Goal: Task Accomplishment & Management: Manage account settings

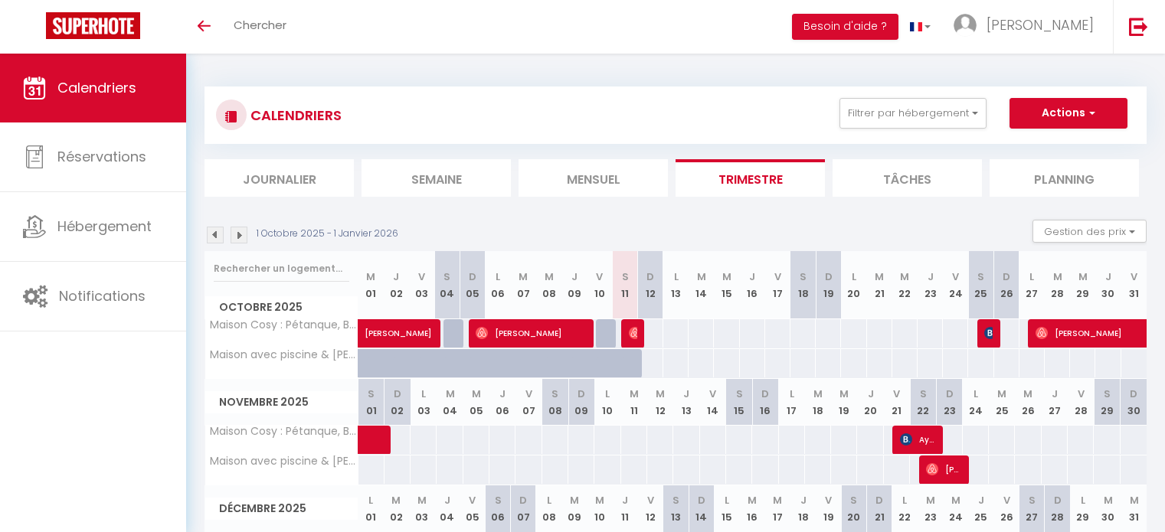
select select
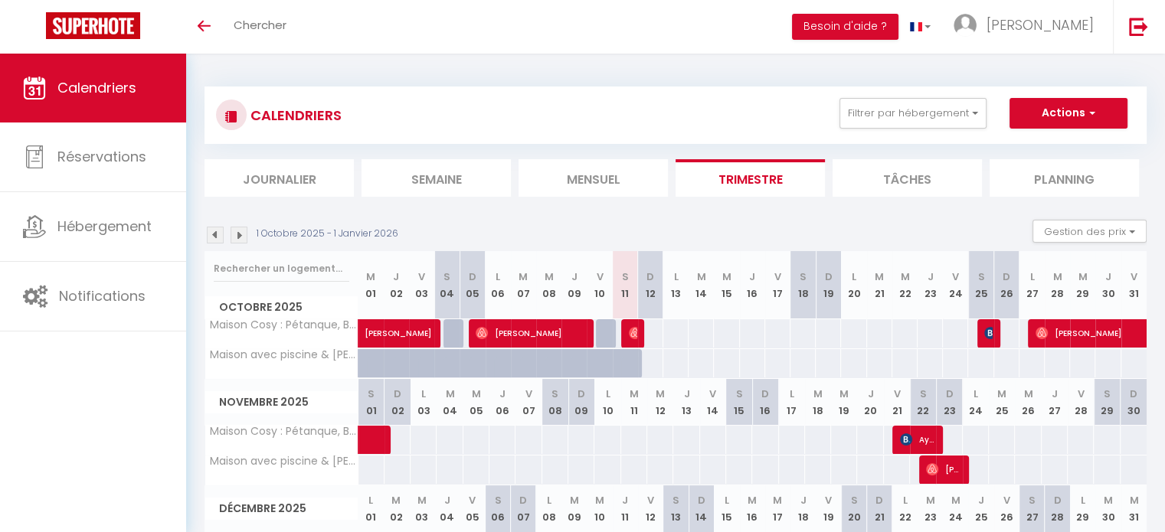
click at [626, 331] on div at bounding box center [633, 333] width 25 height 29
click at [634, 333] on img at bounding box center [635, 333] width 12 height 12
select select "OK"
select select "0"
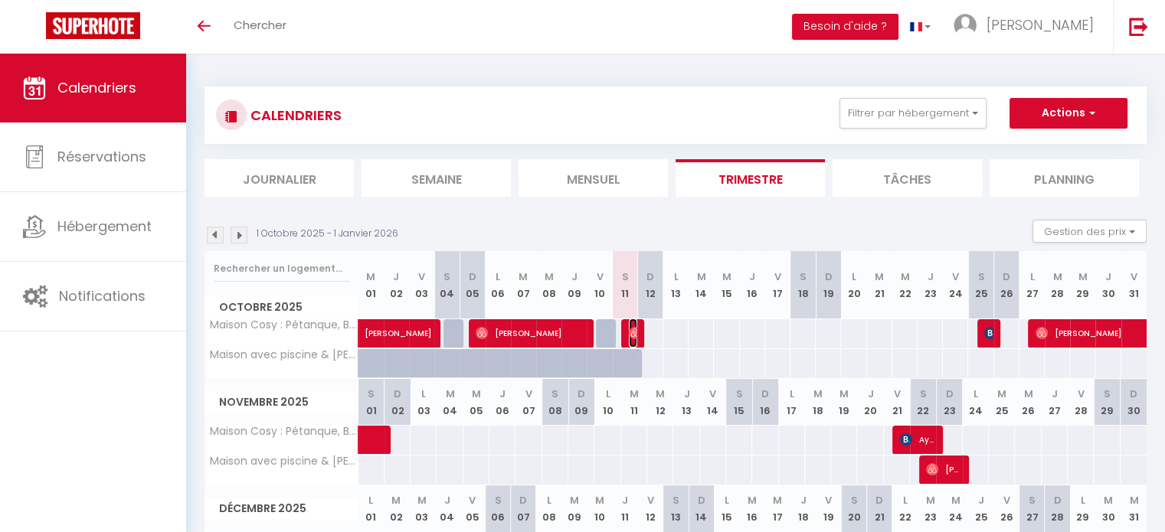
select select "0"
select select "1"
select select
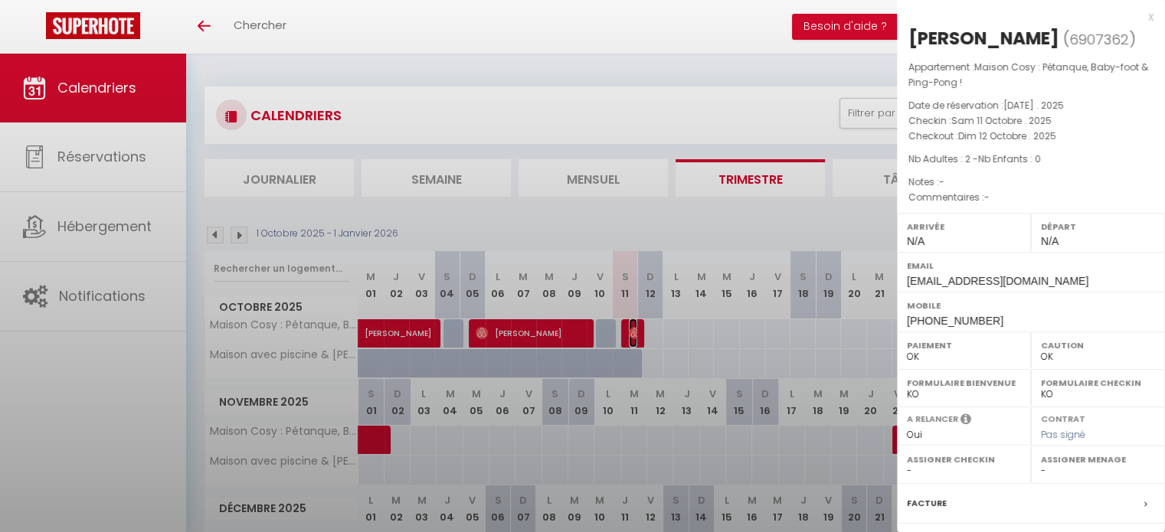
select select "27655"
select select "33972"
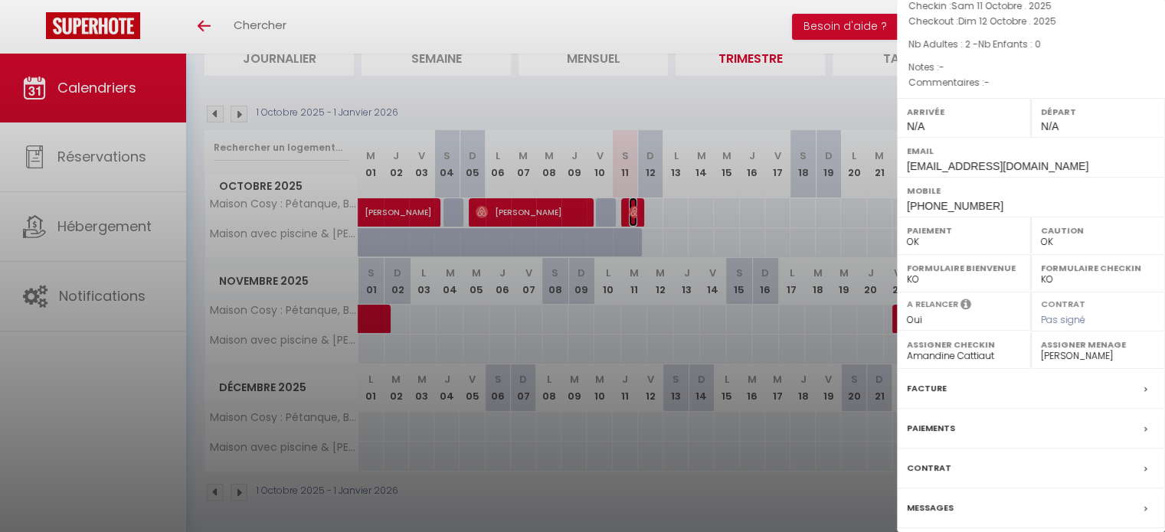
scroll to position [116, 0]
click at [936, 502] on label "Messages" at bounding box center [930, 506] width 47 height 16
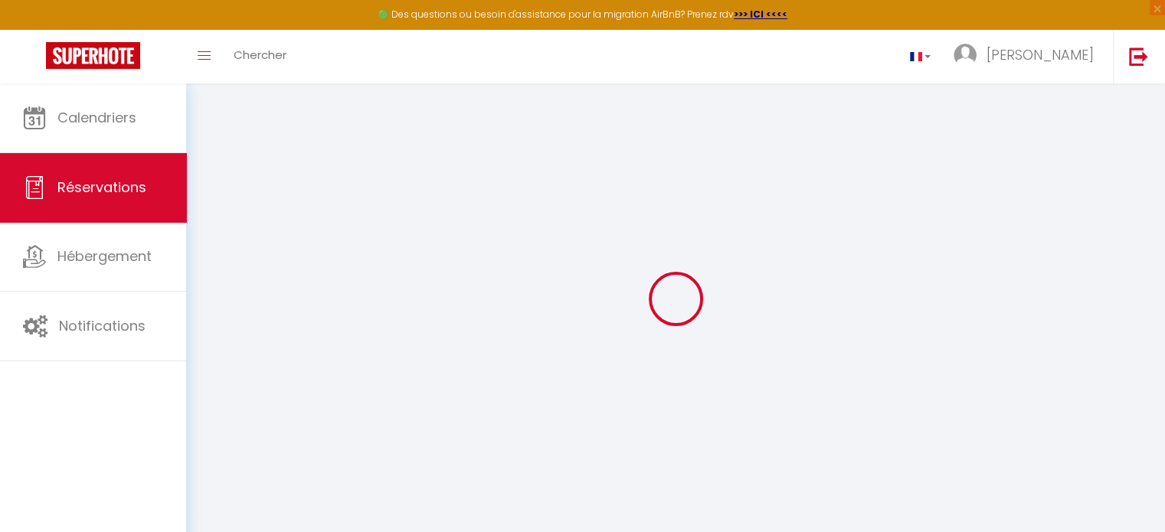
select select
checkbox input "false"
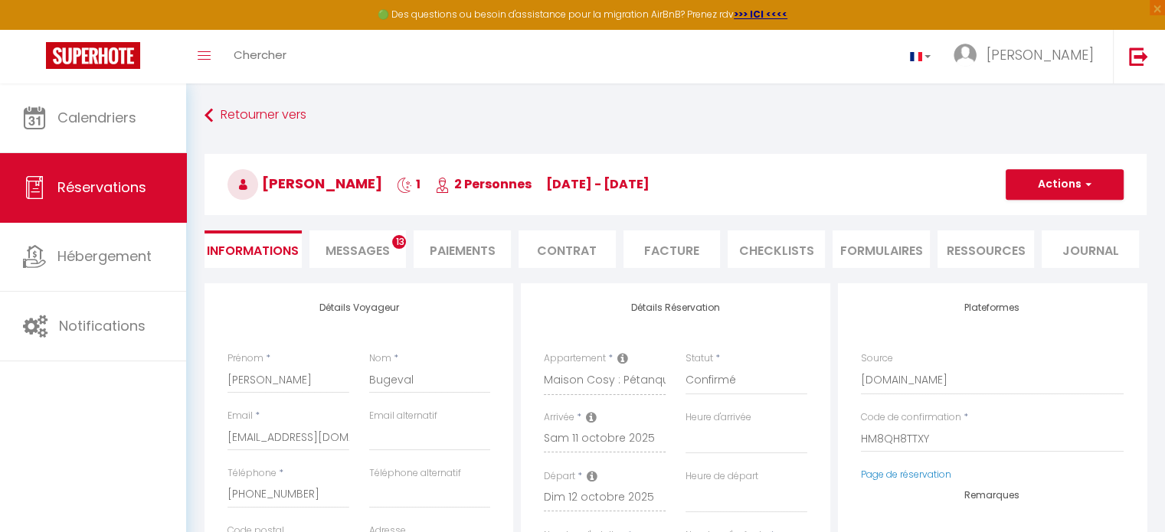
select select
checkbox input "false"
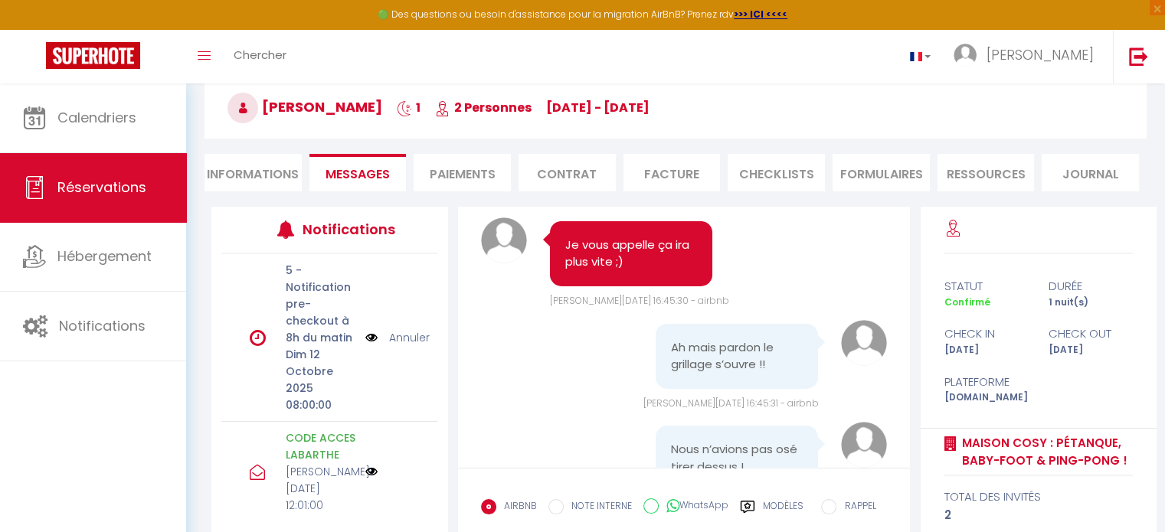
scroll to position [17139, 0]
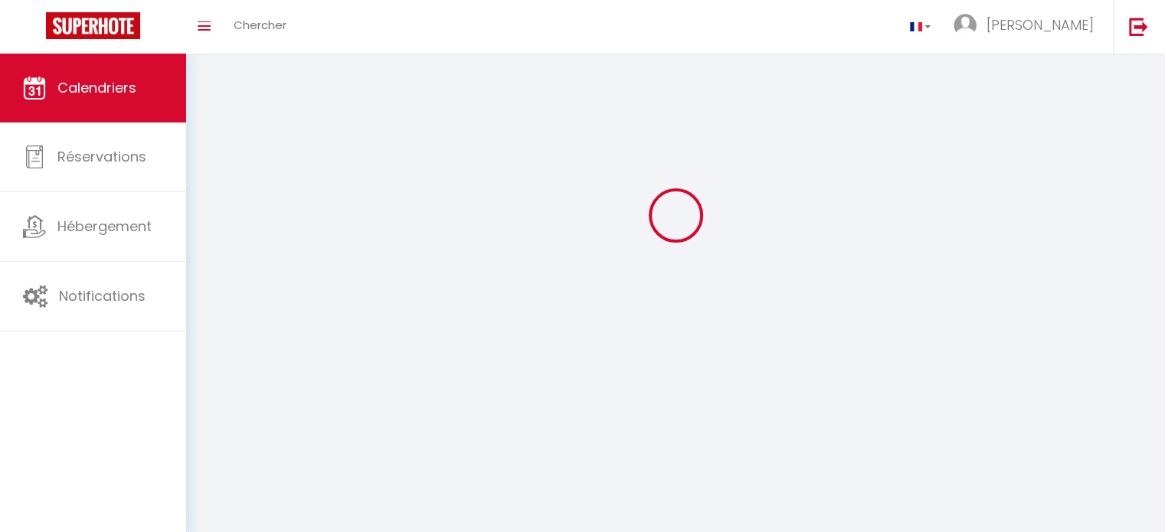
scroll to position [54, 0]
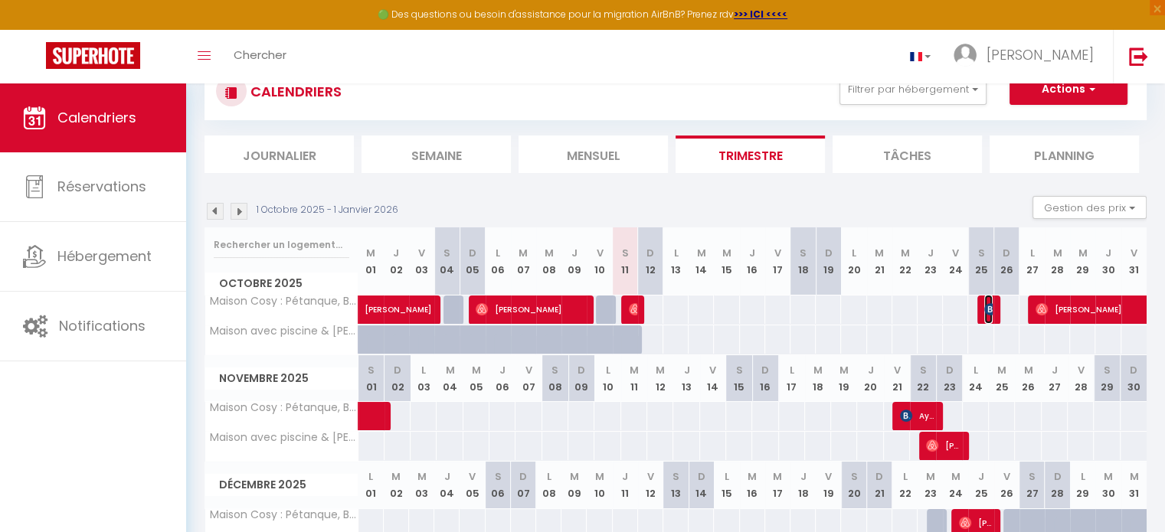
click at [989, 315] on span "[PERSON_NAME]" at bounding box center [988, 309] width 8 height 29
select select "OK"
select select "0"
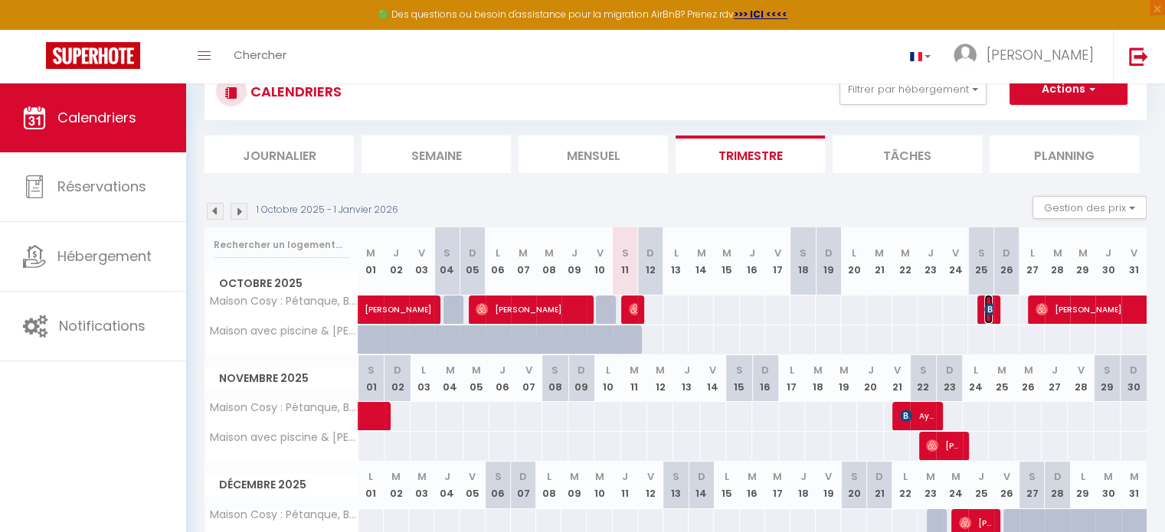
select select "1"
select select
select select "27655"
select select "33972"
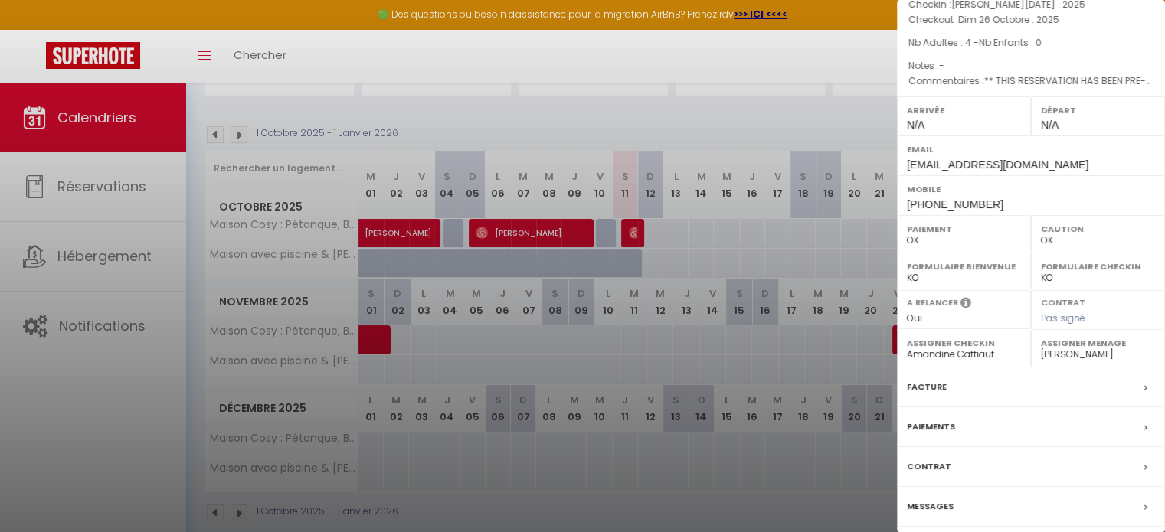
scroll to position [151, 0]
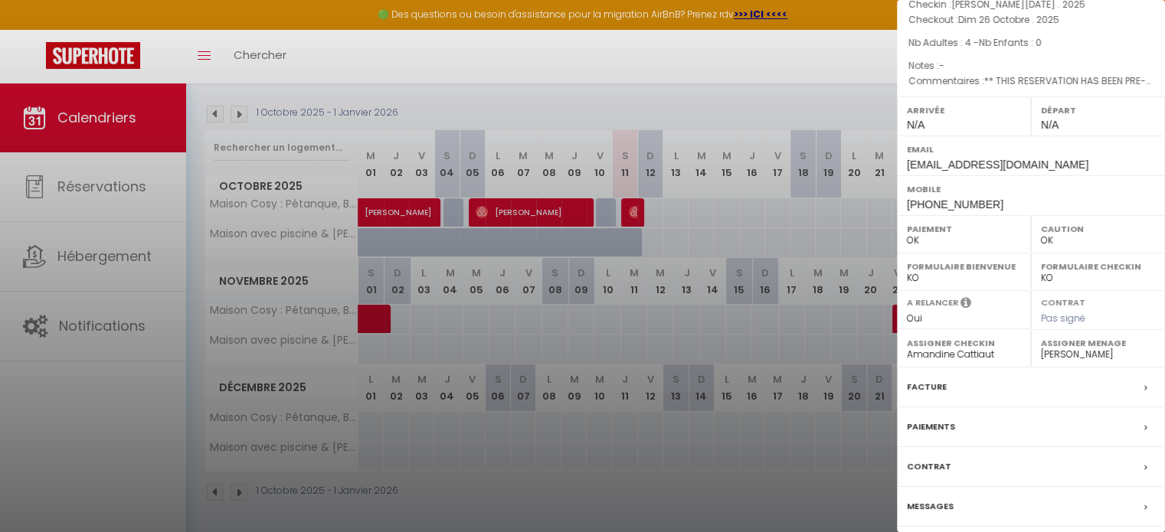
drag, startPoint x: 936, startPoint y: 505, endPoint x: 545, endPoint y: 447, distance: 394.8
click at [936, 505] on label "Messages" at bounding box center [930, 506] width 47 height 16
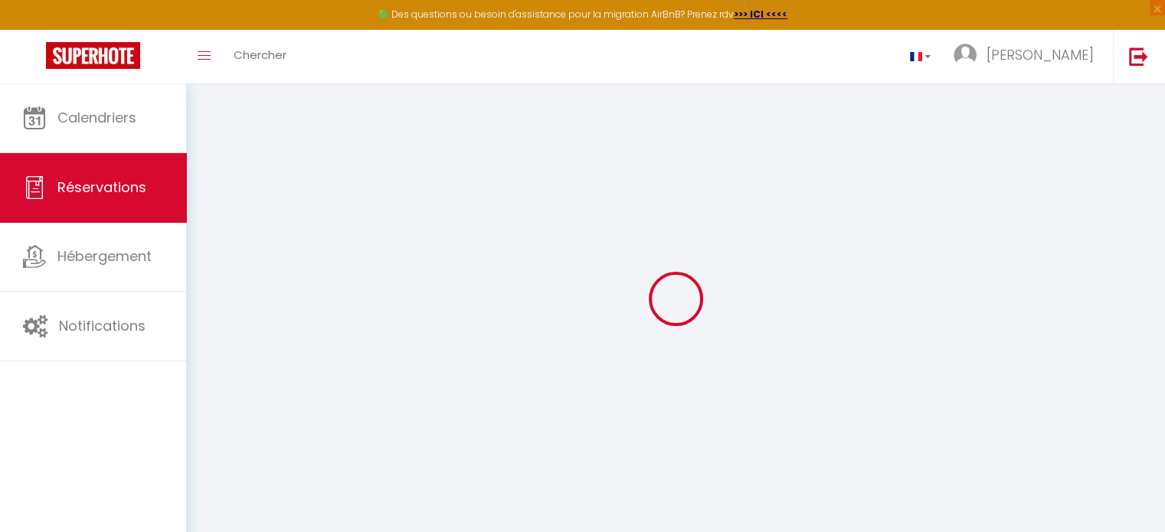
select select
checkbox input "false"
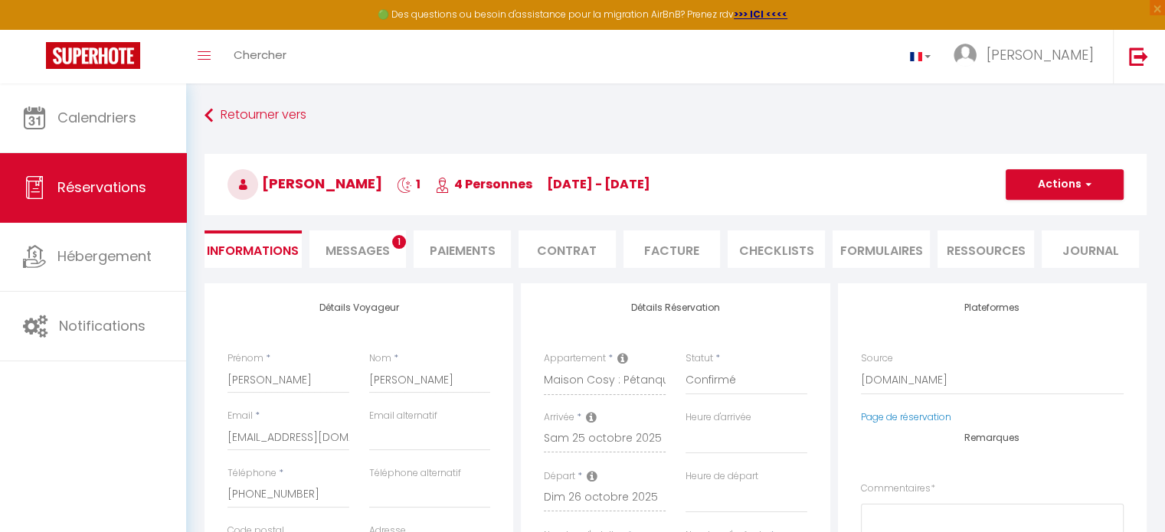
select select
checkbox input "false"
type textarea "** THIS RESERVATION HAS BEEN PRE-PAID ** BOOKING NOTE : Payment charge is EUR 2…"
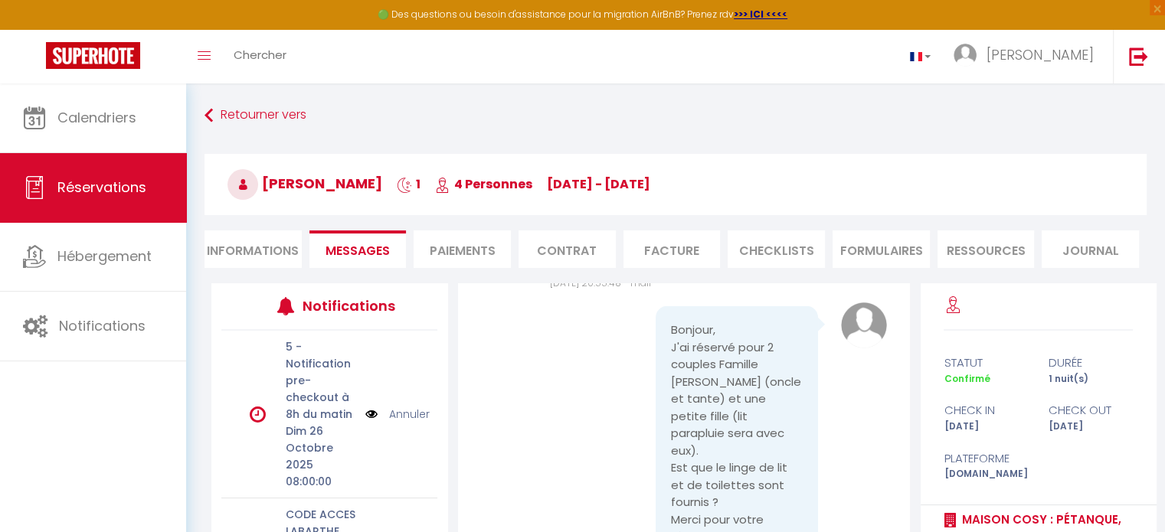
scroll to position [4912, 0]
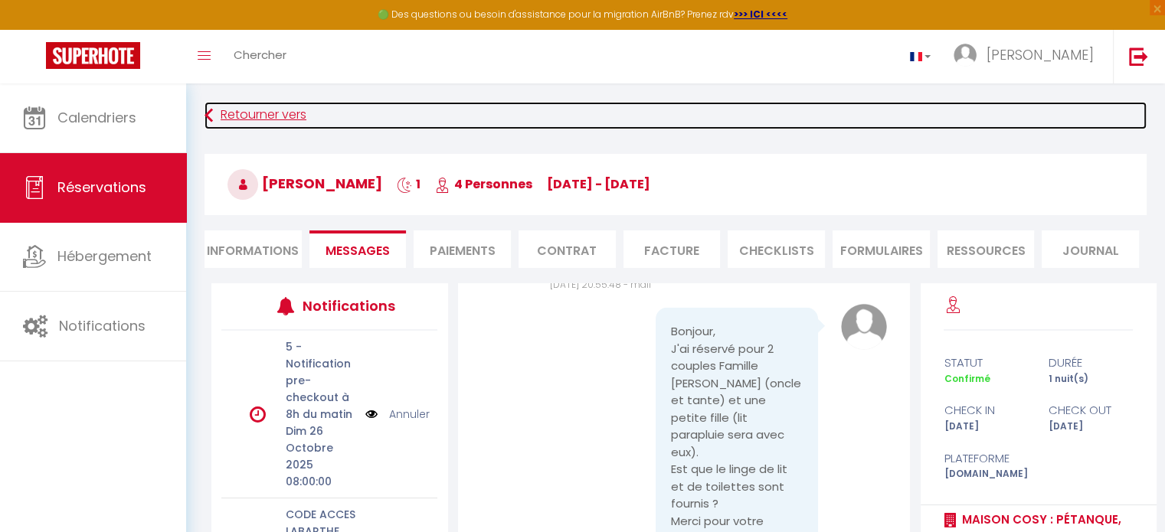
click at [273, 118] on link "Retourner vers" at bounding box center [675, 116] width 942 height 28
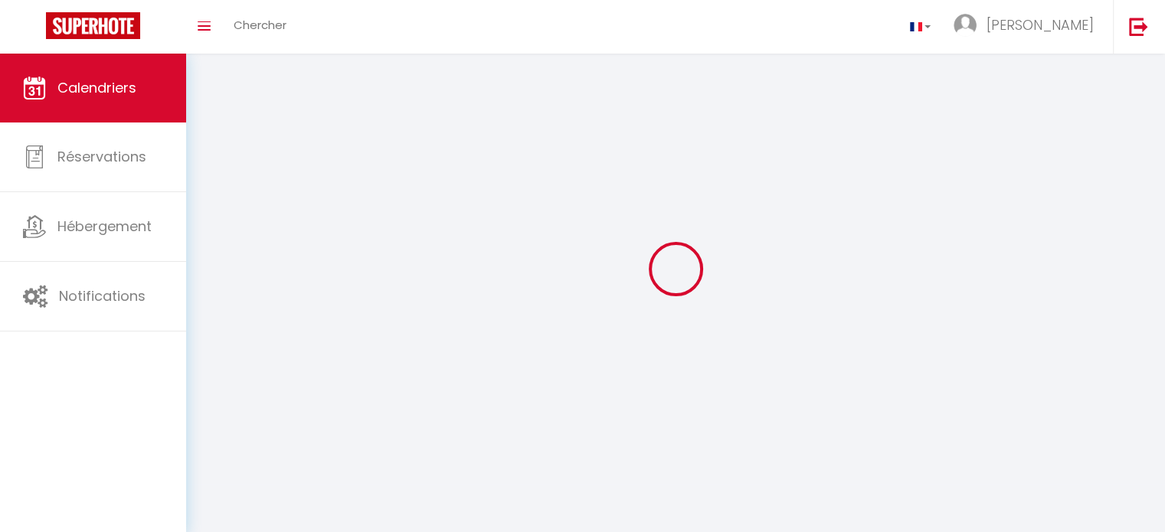
scroll to position [54, 0]
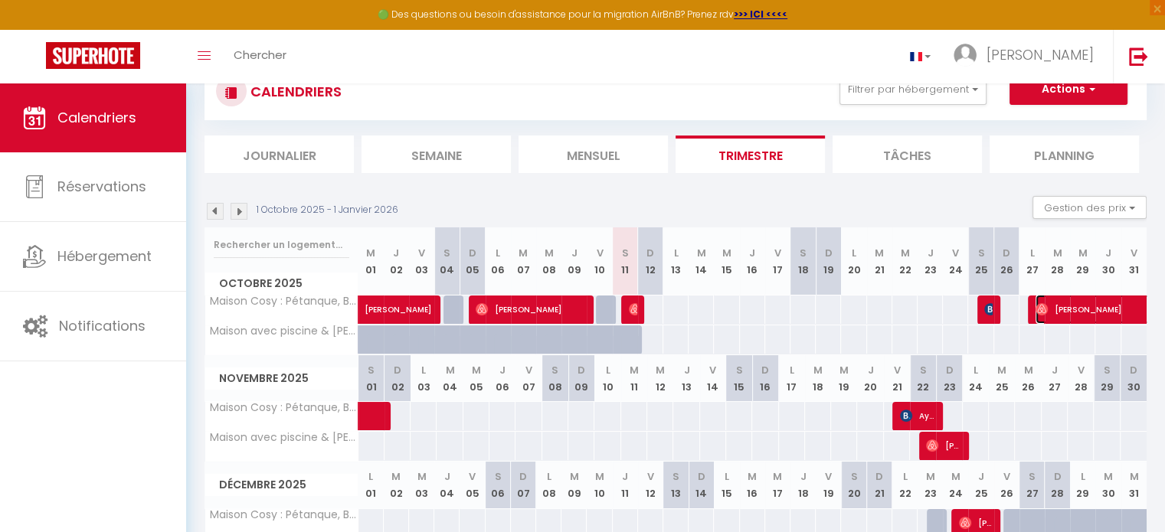
click at [1092, 308] on span "[PERSON_NAME]" at bounding box center [1140, 309] width 211 height 29
select select "OK"
select select "0"
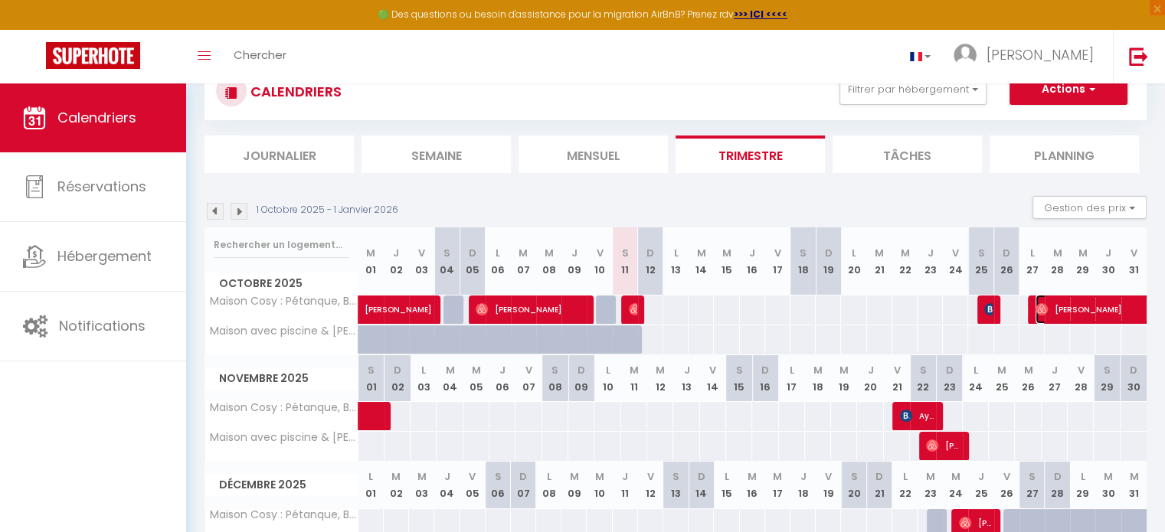
select select "1"
select select
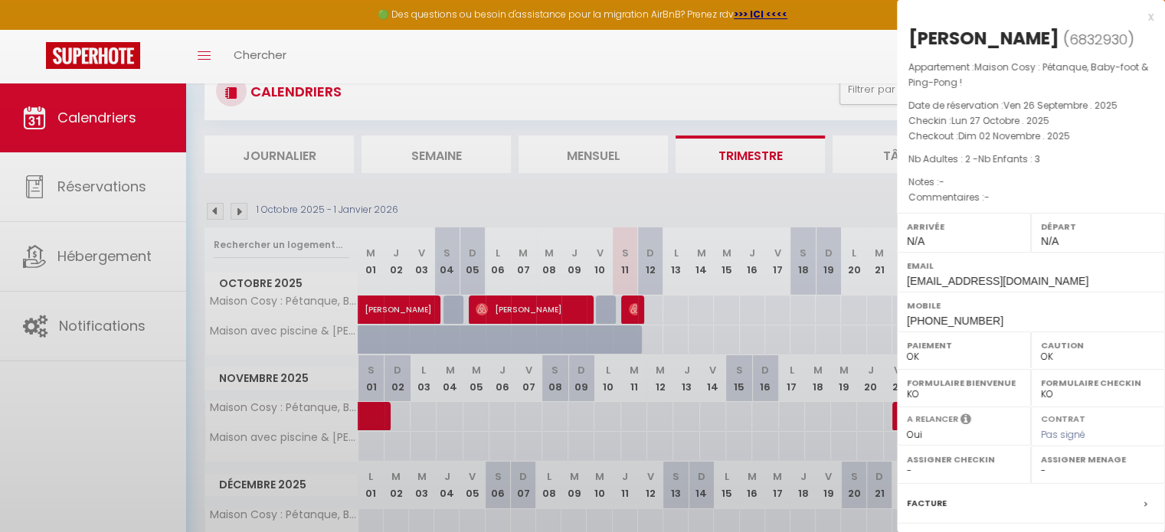
select select "27655"
select select "33972"
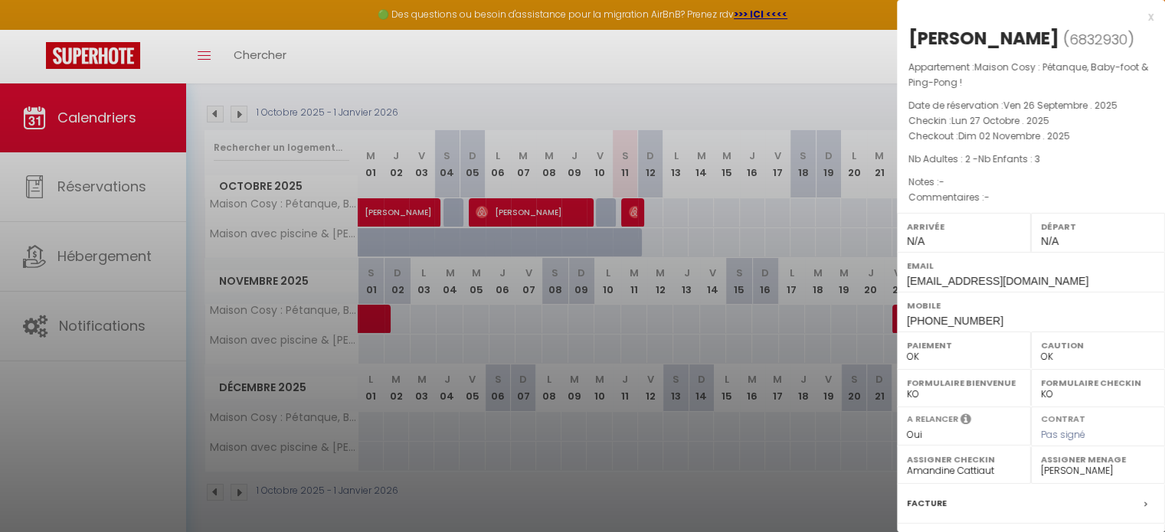
scroll to position [141, 0]
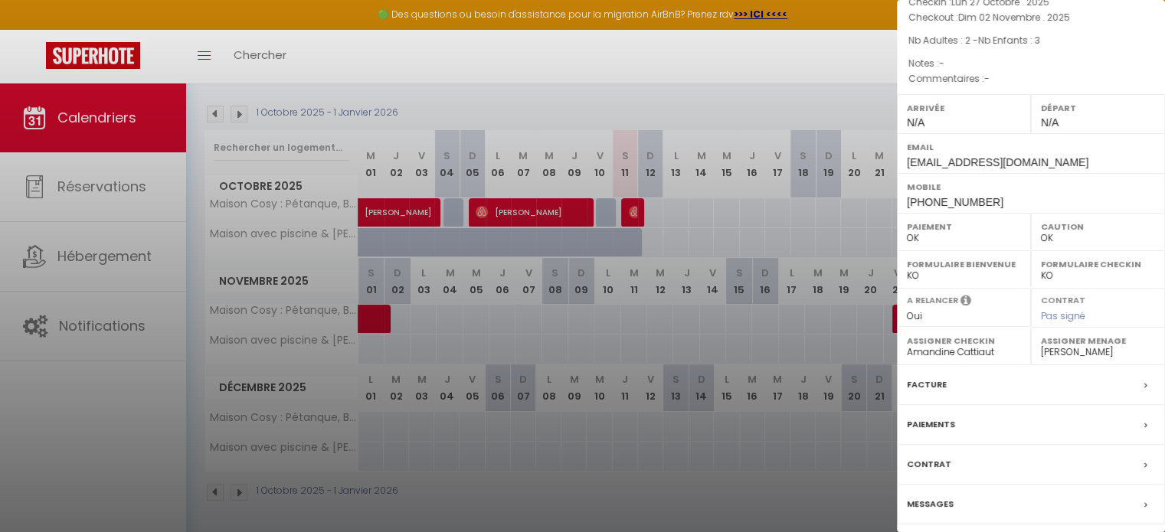
click at [942, 499] on label "Messages" at bounding box center [930, 504] width 47 height 16
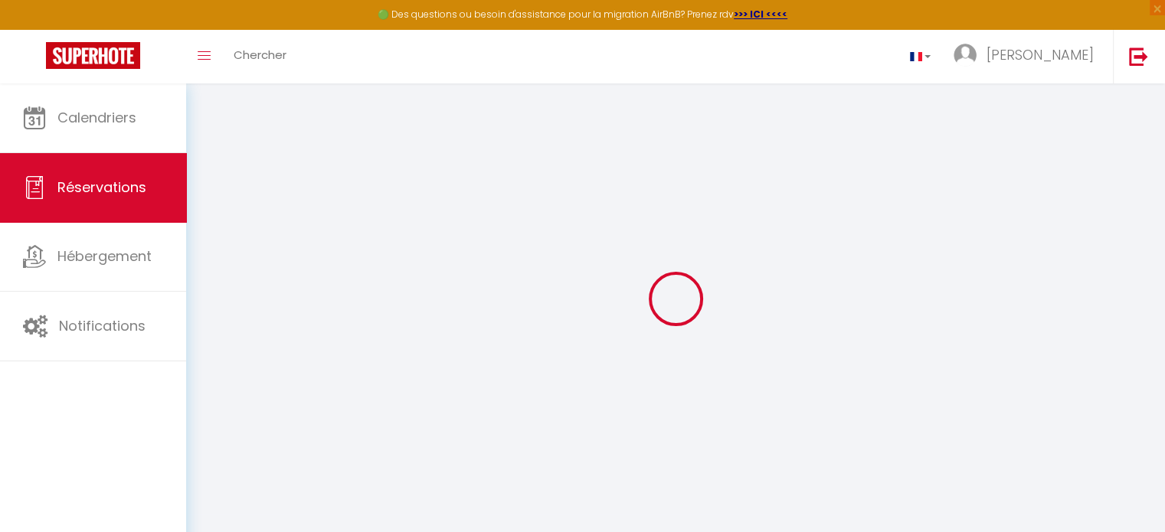
select select
checkbox input "false"
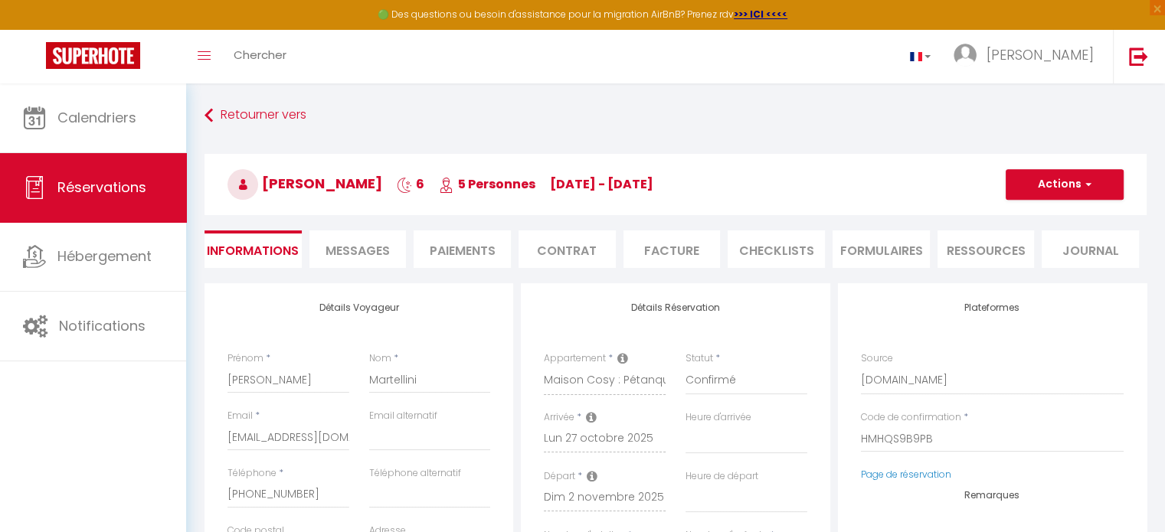
select select
checkbox input "false"
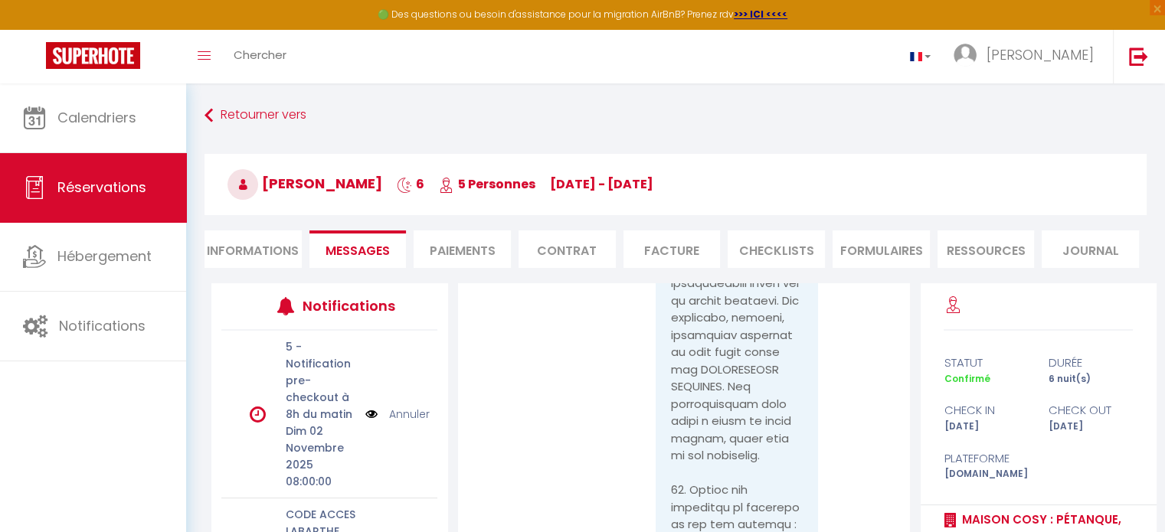
scroll to position [9043, 0]
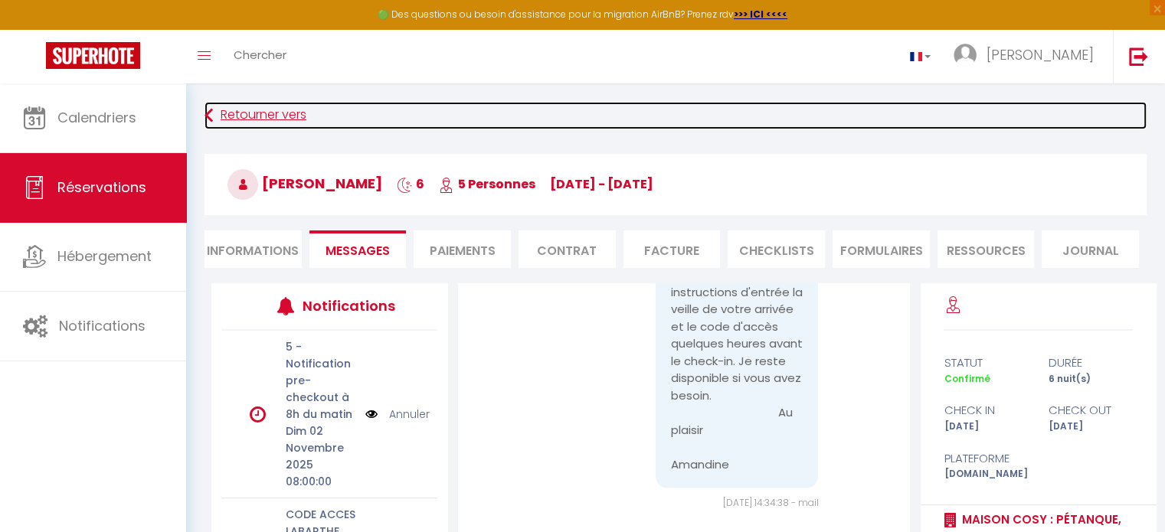
click at [208, 109] on icon at bounding box center [208, 116] width 8 height 28
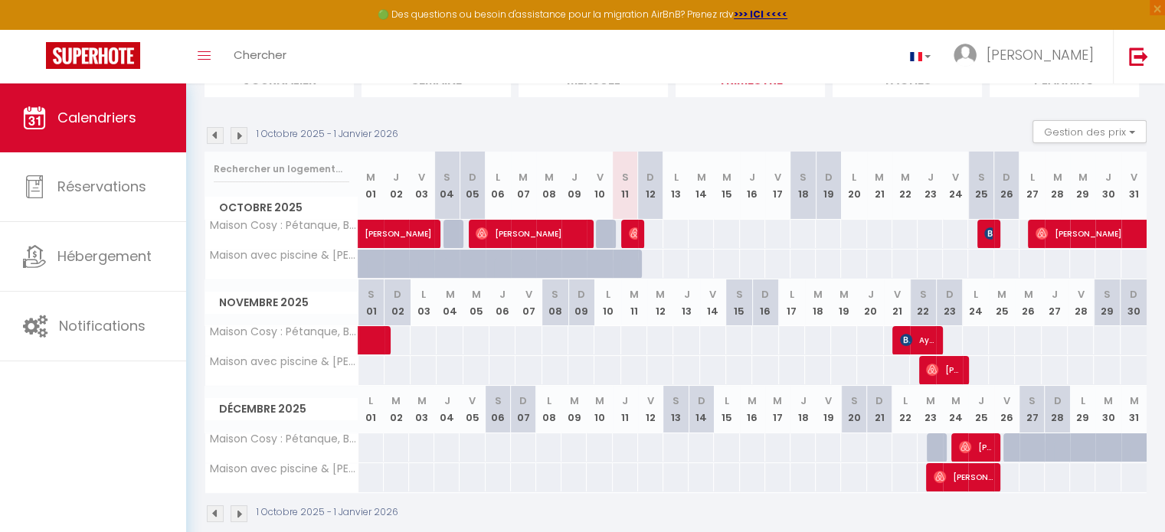
scroll to position [130, 0]
